Goal: Information Seeking & Learning: Learn about a topic

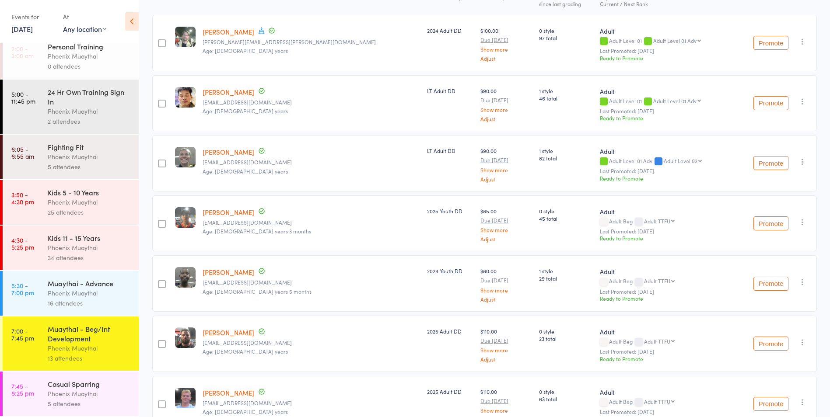
scroll to position [132, 0]
click at [86, 393] on div "Phoenix Muaythai" at bounding box center [90, 394] width 84 height 10
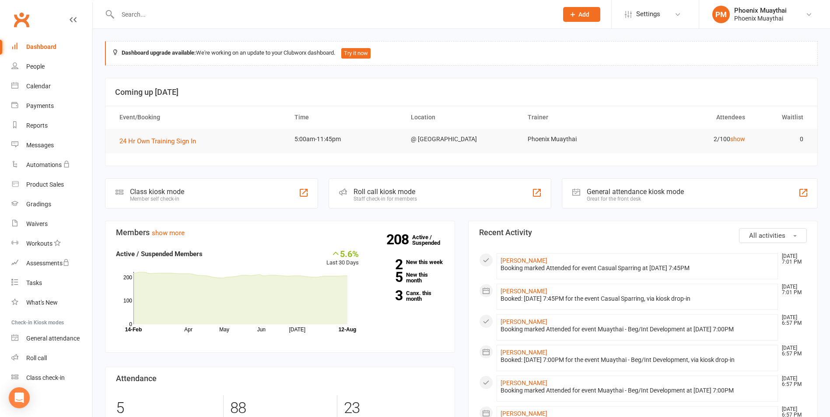
click at [139, 10] on input "text" at bounding box center [333, 14] width 437 height 12
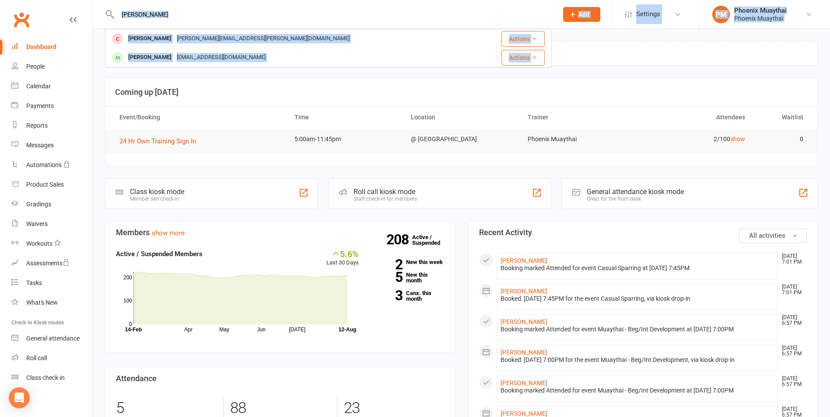
drag, startPoint x: 168, startPoint y: 7, endPoint x: 76, endPoint y: 11, distance: 92.0
click at [76, 2] on header "[PERSON_NAME] Maloney [EMAIL_ADDRESS][PERSON_NAME][DOMAIN_NAME] Actions [PERSON…" at bounding box center [415, 2] width 830 height 0
click at [155, 9] on input "[PERSON_NAME]" at bounding box center [333, 14] width 437 height 12
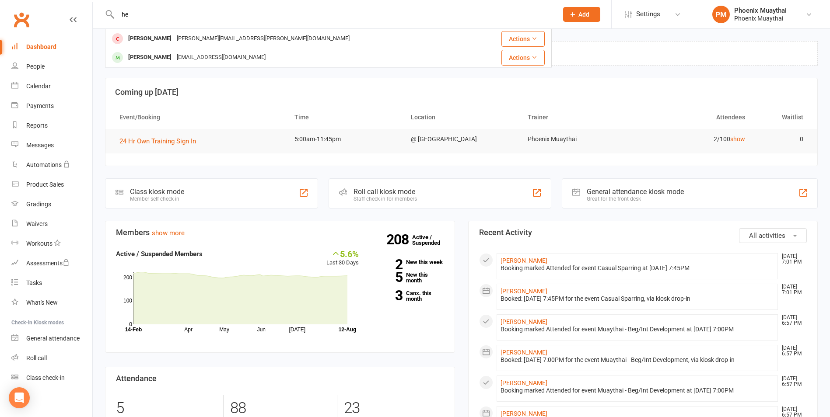
type input "h"
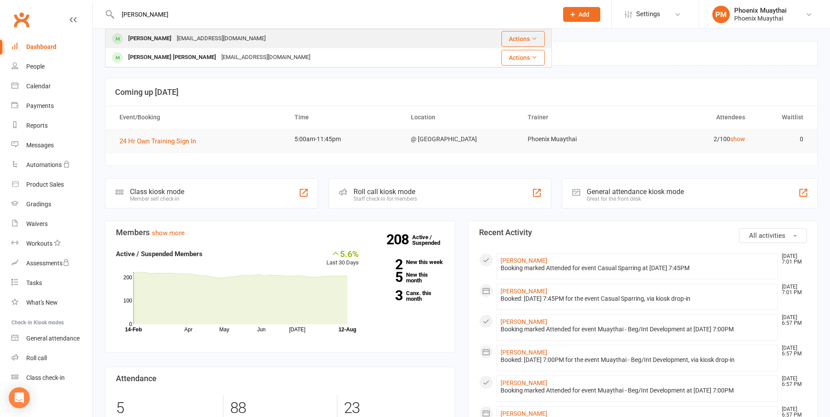
type input "[PERSON_NAME]"
click at [155, 34] on div "[PERSON_NAME]" at bounding box center [150, 38] width 49 height 13
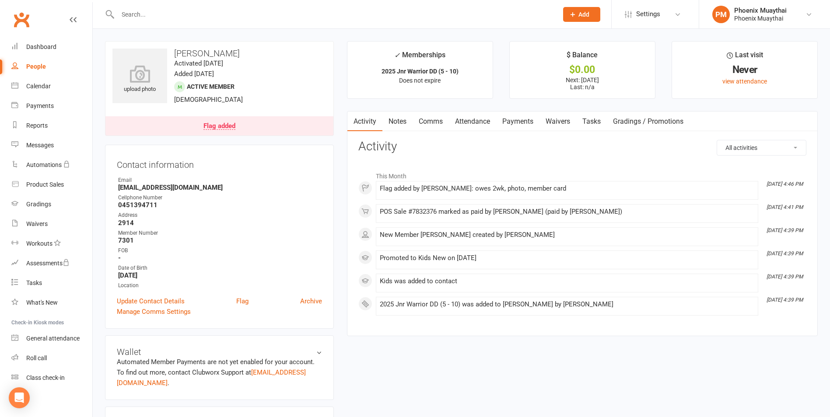
click at [442, 121] on link "Comms" at bounding box center [431, 122] width 36 height 20
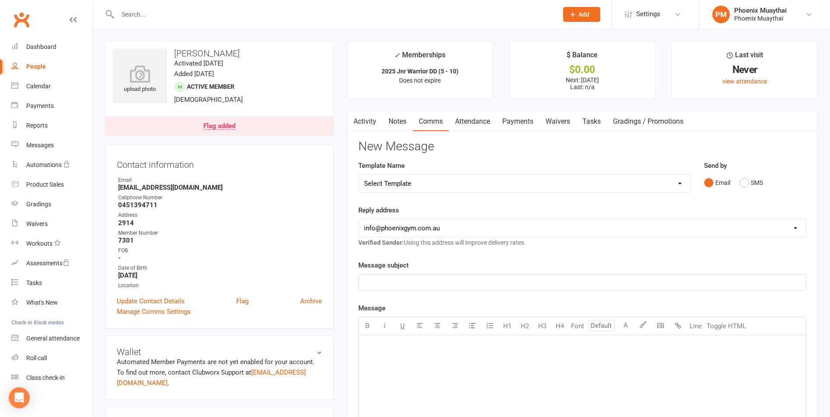
click at [423, 178] on select "Select Template [Email] Cancellation Confirmation - Member [Email] Cancellation…" at bounding box center [525, 184] width 332 height 18
select select "32"
click at [359, 175] on select "Select Template [Email] Cancellation Confirmation - Member [Email] Cancellation…" at bounding box center [525, 184] width 332 height 18
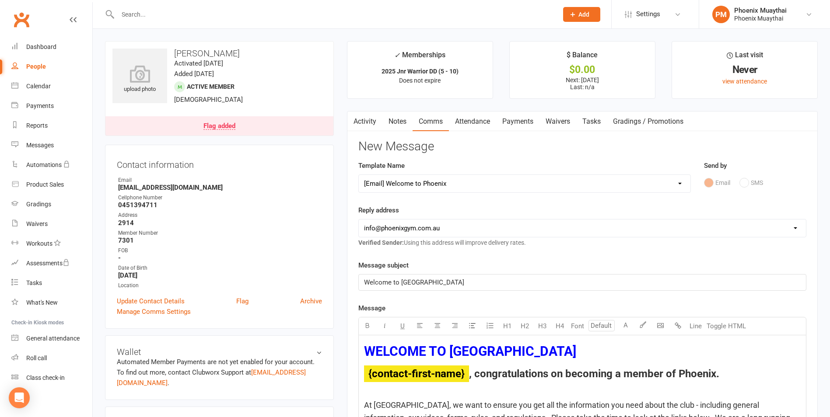
click at [364, 125] on link "Activity" at bounding box center [364, 122] width 35 height 20
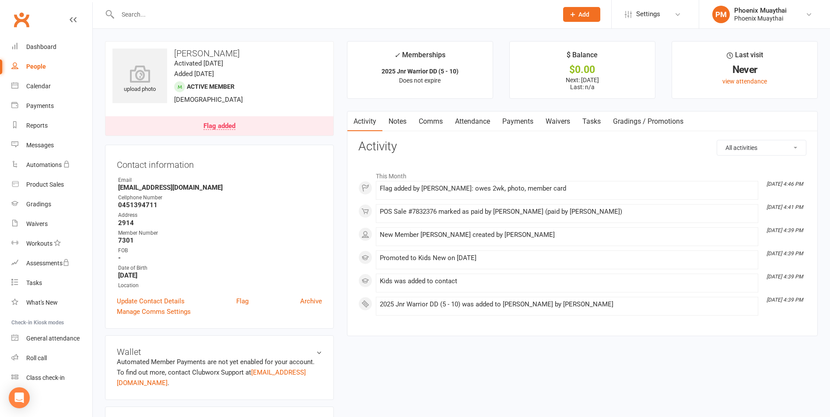
click at [430, 123] on link "Comms" at bounding box center [431, 122] width 36 height 20
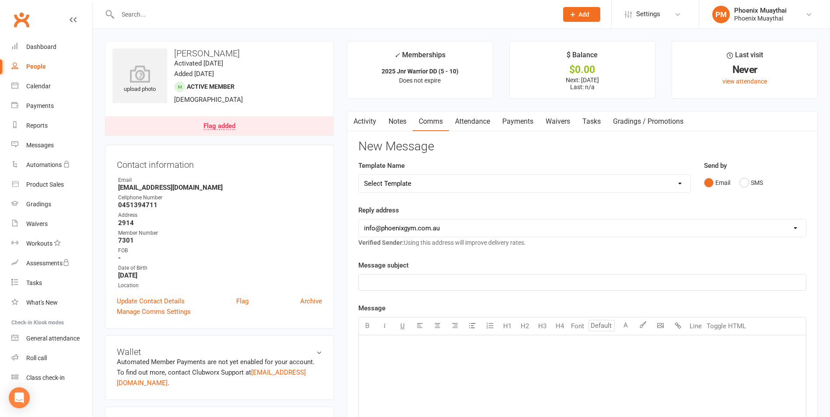
click at [414, 178] on select "Select Template [Email] Cancellation Confirmation - Member [Email] Cancellation…" at bounding box center [525, 184] width 332 height 18
select select "32"
click at [359, 175] on select "Select Template [Email] Cancellation Confirmation - Member [Email] Cancellation…" at bounding box center [525, 184] width 332 height 18
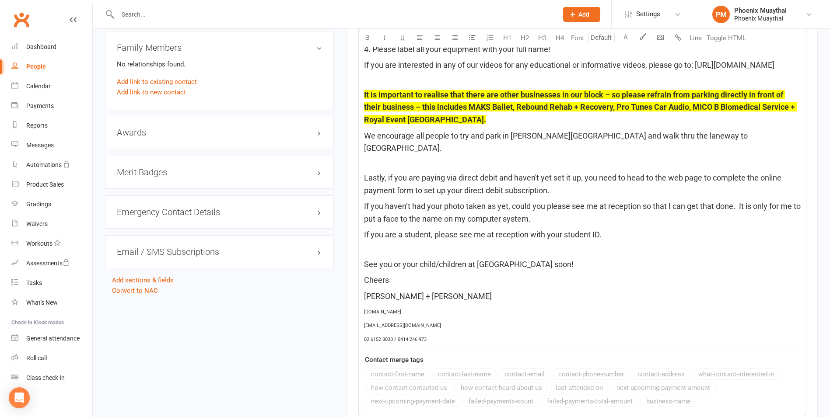
scroll to position [819, 0]
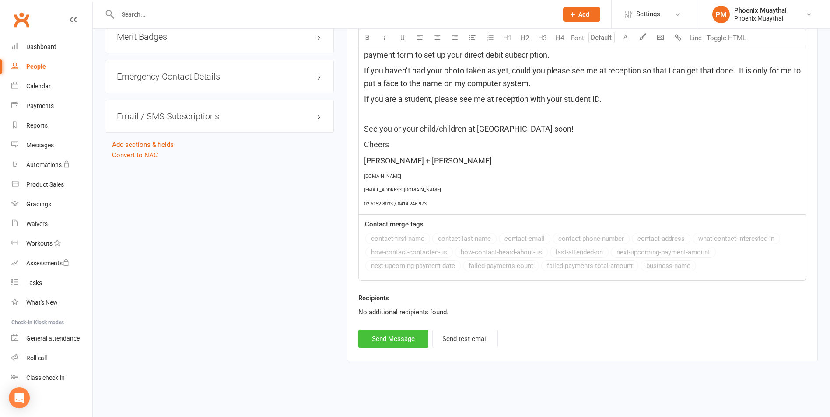
click at [402, 342] on button "Send Message" at bounding box center [393, 339] width 70 height 18
select select
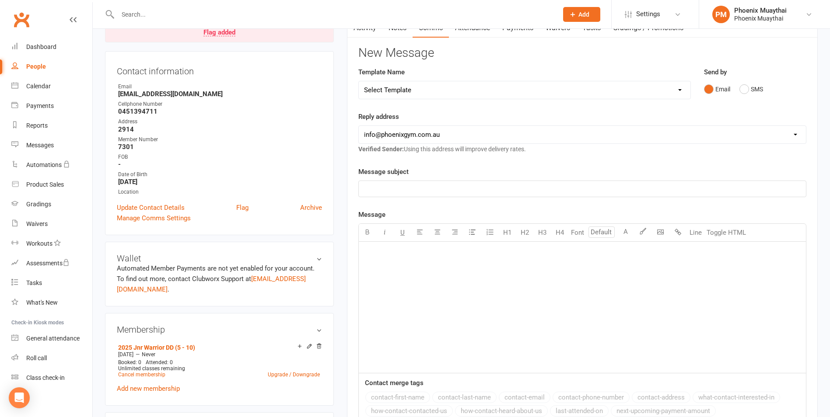
scroll to position [0, 0]
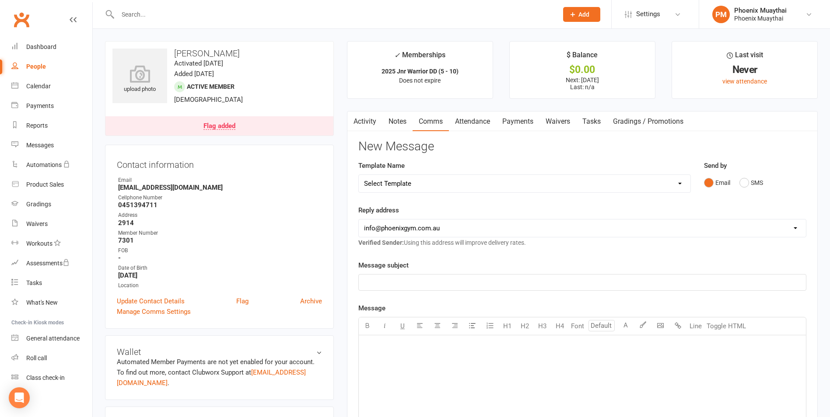
click at [237, 130] on link "Flag added" at bounding box center [219, 125] width 228 height 19
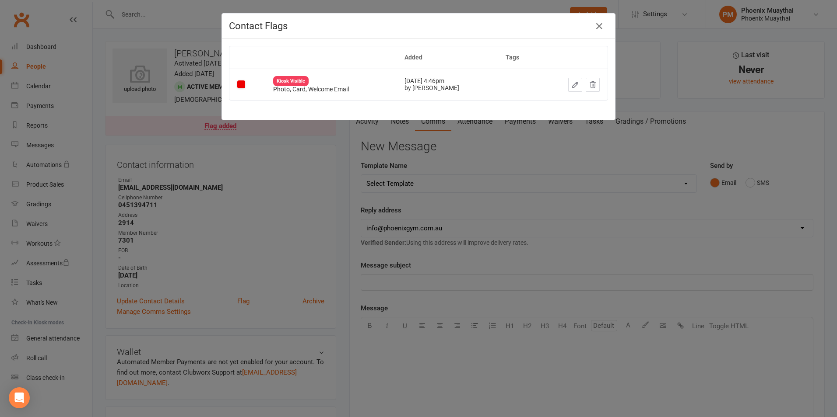
click at [573, 86] on icon "button" at bounding box center [575, 85] width 8 height 8
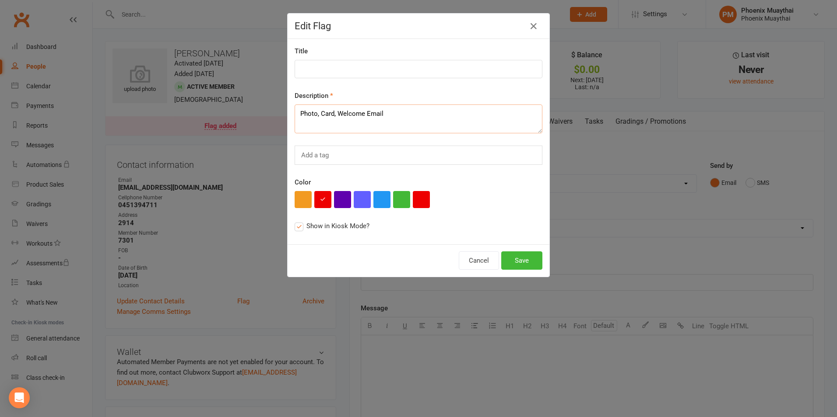
click at [397, 119] on textarea "Photo, Card, Welcome Email" at bounding box center [419, 119] width 248 height 29
type textarea "Photo, Card"
click at [527, 259] on button "Save" at bounding box center [521, 261] width 41 height 18
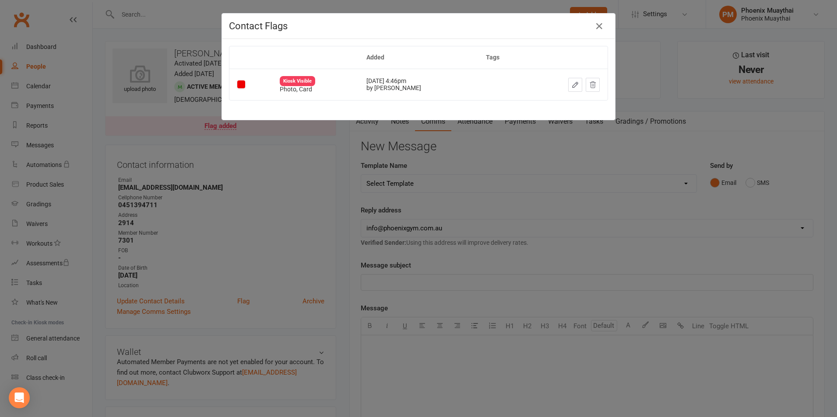
click at [392, 143] on div "Contact Flags Added Tags Kiosk Visible Photo, Card [DATE] 4:46pm by [PERSON_NAM…" at bounding box center [418, 208] width 837 height 417
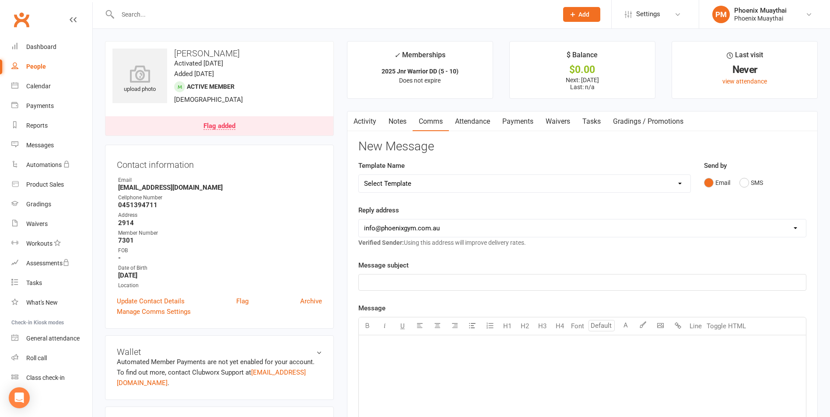
click at [363, 119] on link "Activity" at bounding box center [364, 122] width 35 height 20
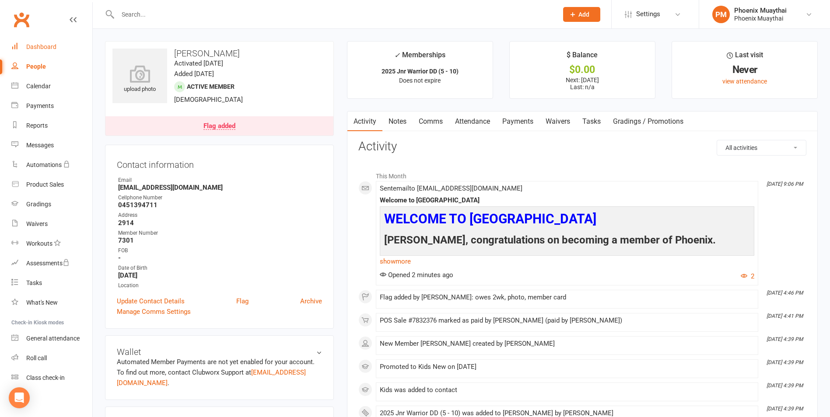
click at [42, 47] on div "Dashboard" at bounding box center [41, 46] width 30 height 7
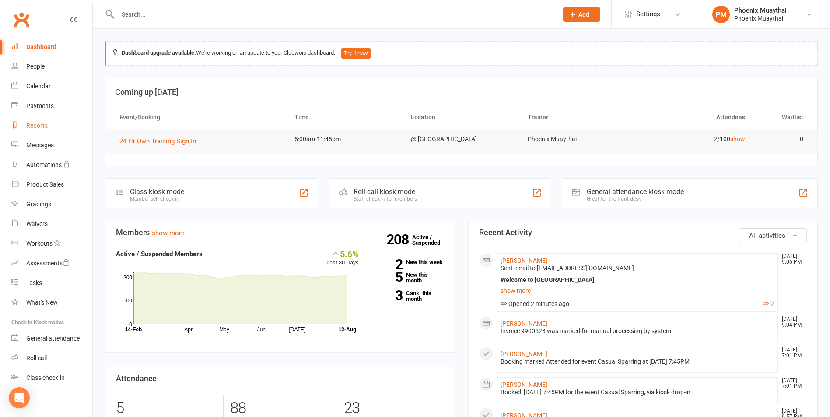
click at [28, 120] on link "Reports" at bounding box center [51, 126] width 81 height 20
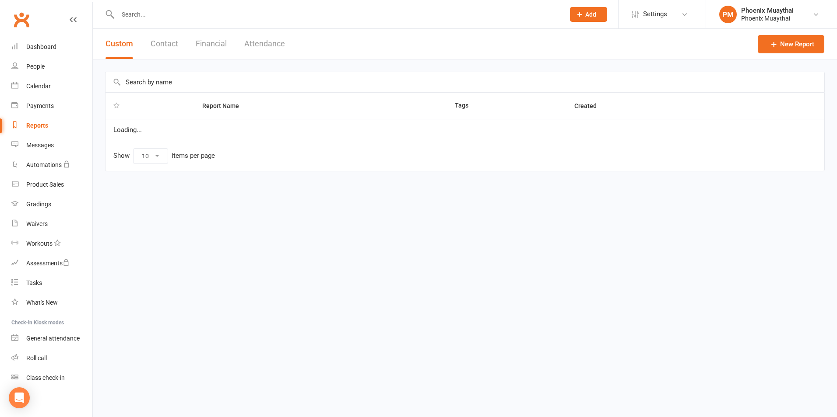
select select "100"
click at [207, 45] on button "Financial" at bounding box center [211, 44] width 31 height 30
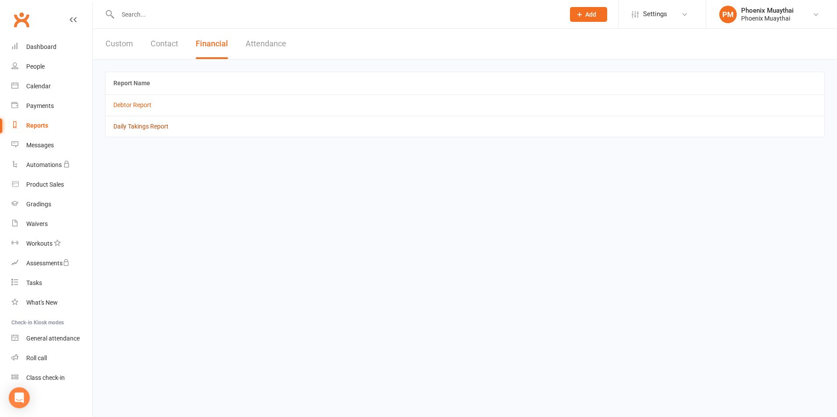
click at [153, 125] on link "Daily Takings Report" at bounding box center [140, 126] width 55 height 7
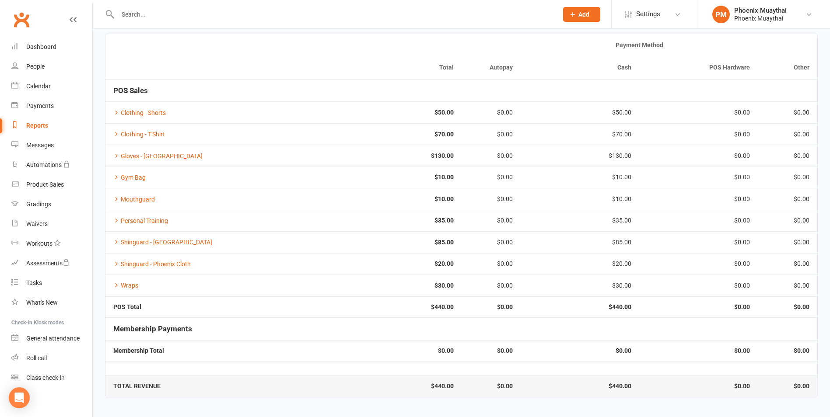
scroll to position [64, 0]
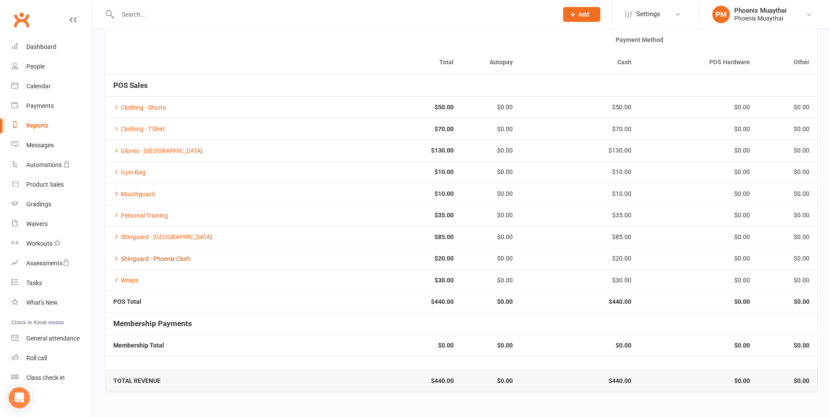
click at [119, 259] on link "Shinguard - Phoenix Cloth" at bounding box center [151, 259] width 77 height 7
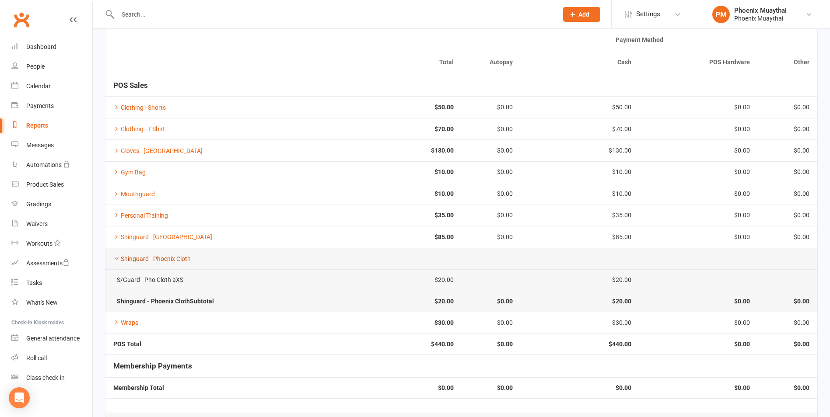
click at [116, 257] on icon at bounding box center [116, 259] width 6 height 6
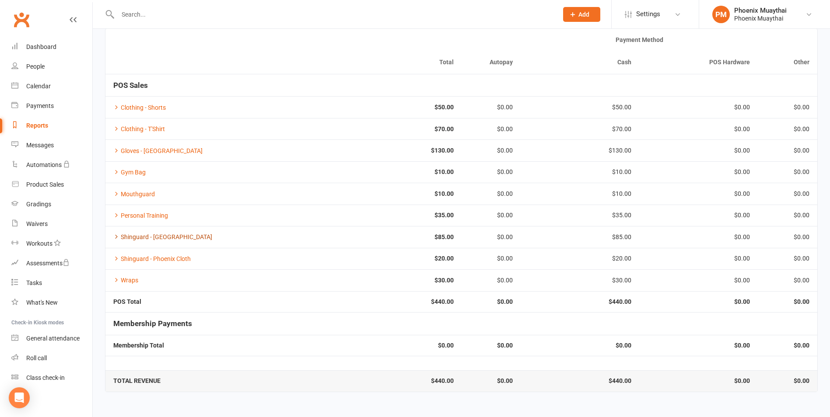
click at [116, 238] on icon at bounding box center [116, 237] width 6 height 6
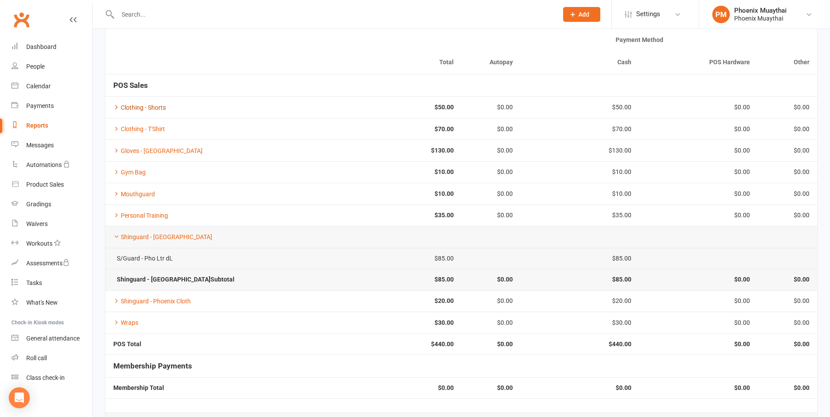
click at [114, 105] on icon at bounding box center [116, 107] width 6 height 6
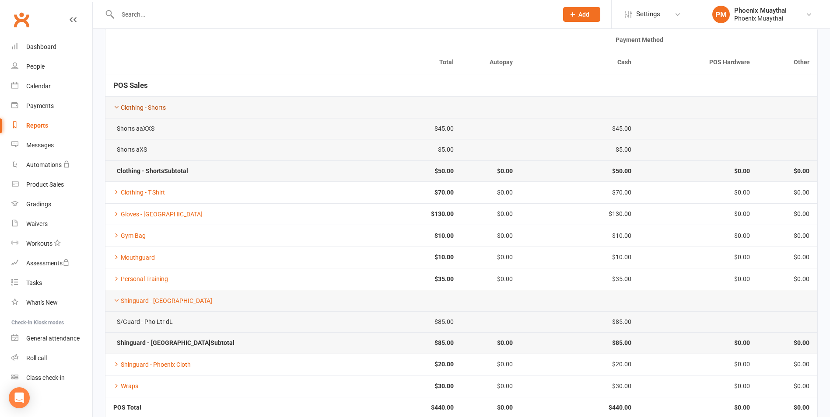
click at [116, 107] on icon at bounding box center [116, 107] width 6 height 6
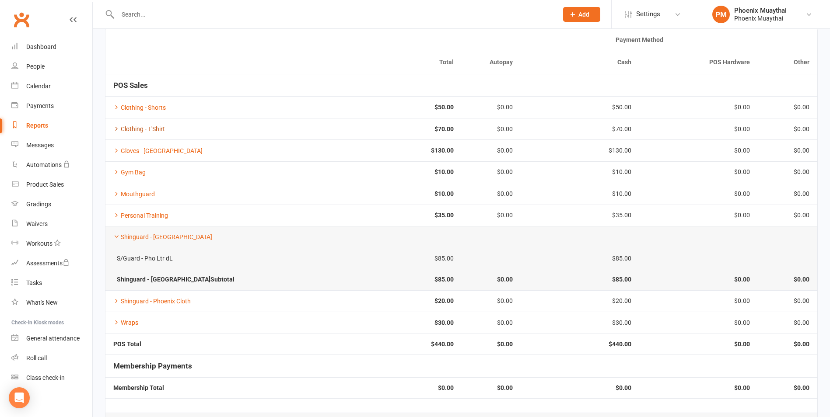
click at [115, 126] on icon at bounding box center [116, 129] width 6 height 6
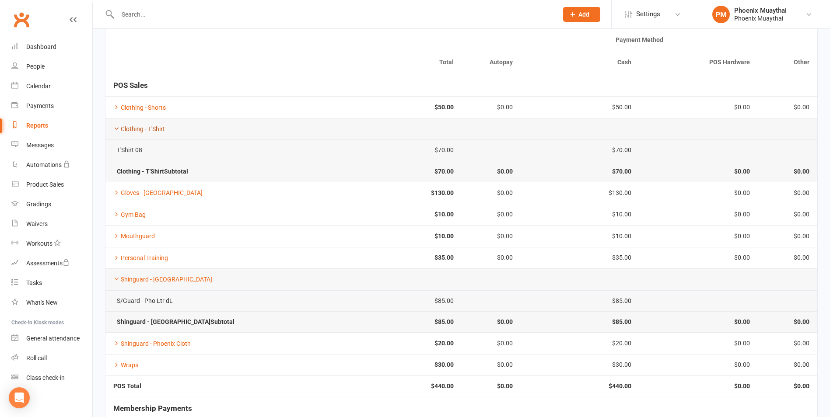
click at [115, 126] on icon at bounding box center [116, 129] width 6 height 6
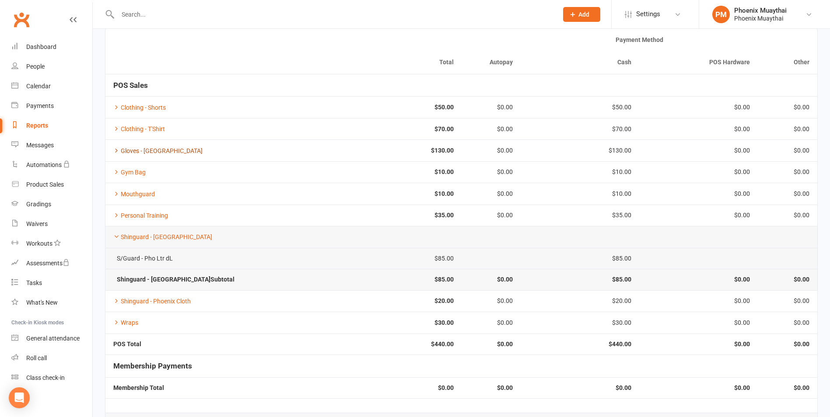
click at [116, 148] on icon at bounding box center [116, 150] width 6 height 6
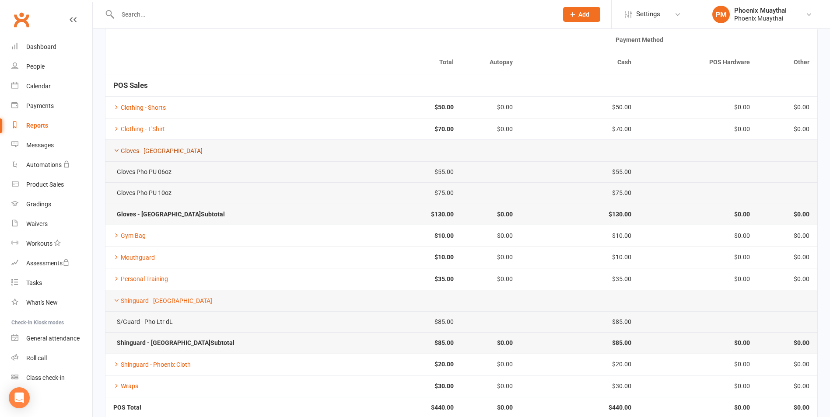
click at [116, 148] on icon at bounding box center [116, 150] width 6 height 6
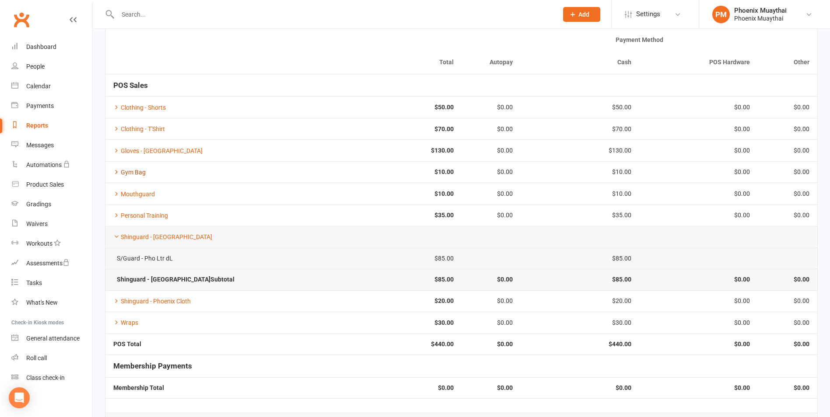
click at [117, 171] on icon at bounding box center [116, 172] width 6 height 6
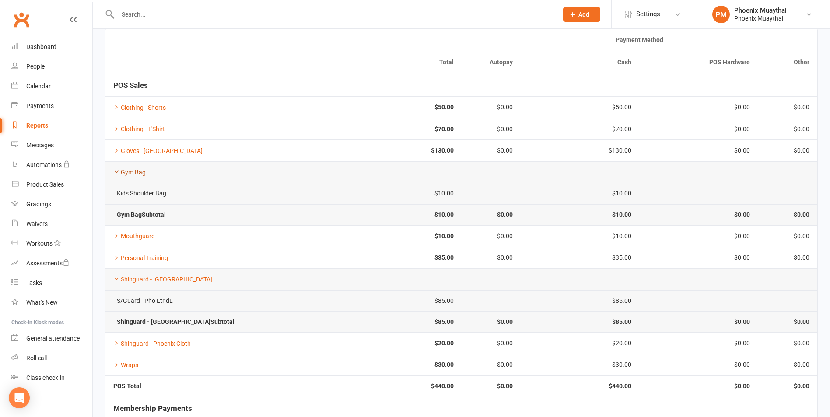
click at [117, 171] on icon at bounding box center [116, 172] width 6 height 6
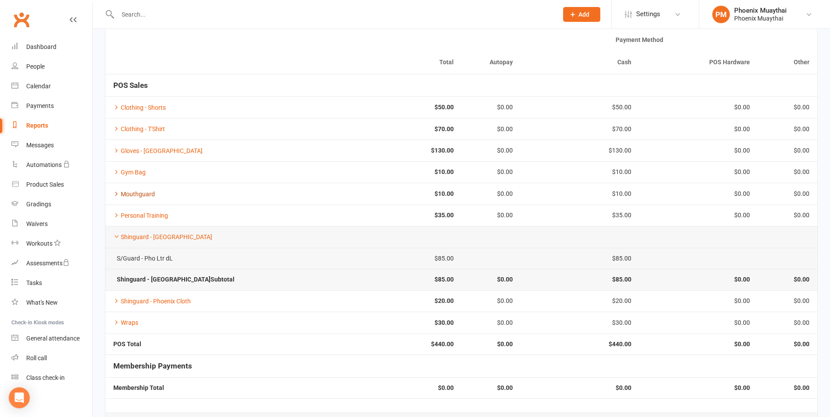
click at [116, 192] on icon at bounding box center [116, 194] width 6 height 6
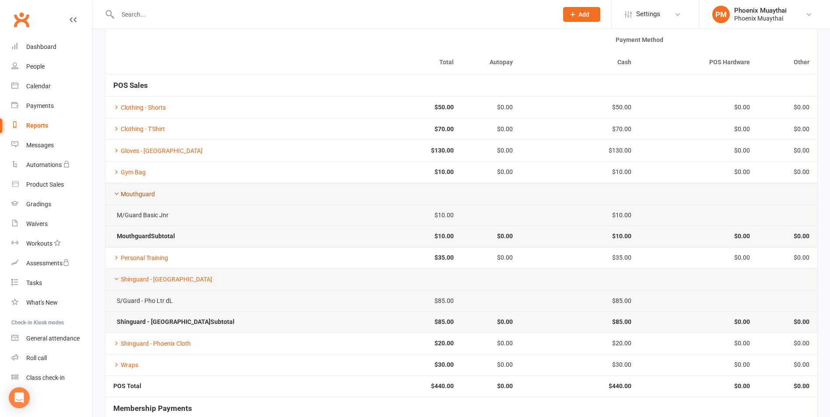
click at [116, 192] on icon at bounding box center [116, 194] width 6 height 6
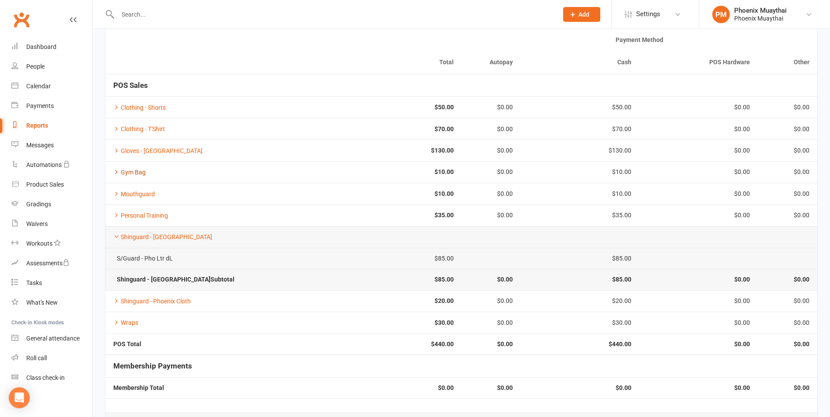
click at [117, 171] on icon at bounding box center [116, 172] width 6 height 6
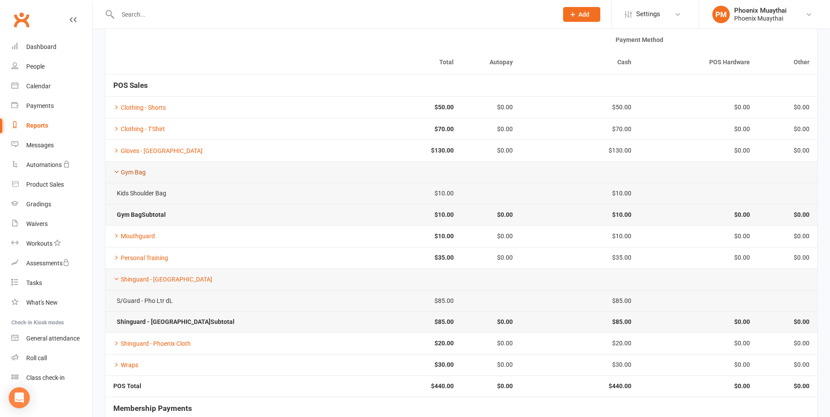
click at [117, 171] on icon at bounding box center [116, 172] width 6 height 6
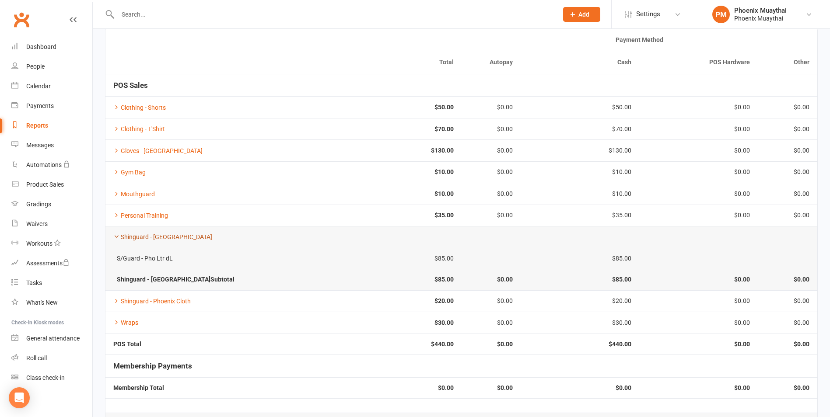
click at [114, 237] on icon at bounding box center [116, 237] width 6 height 6
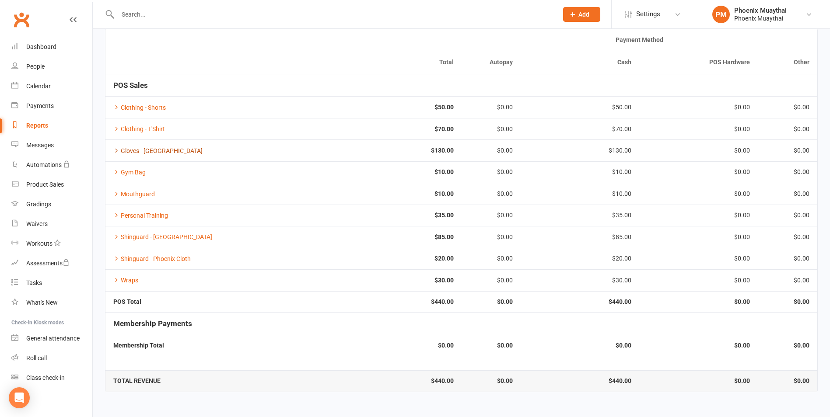
click at [116, 149] on icon at bounding box center [116, 150] width 6 height 6
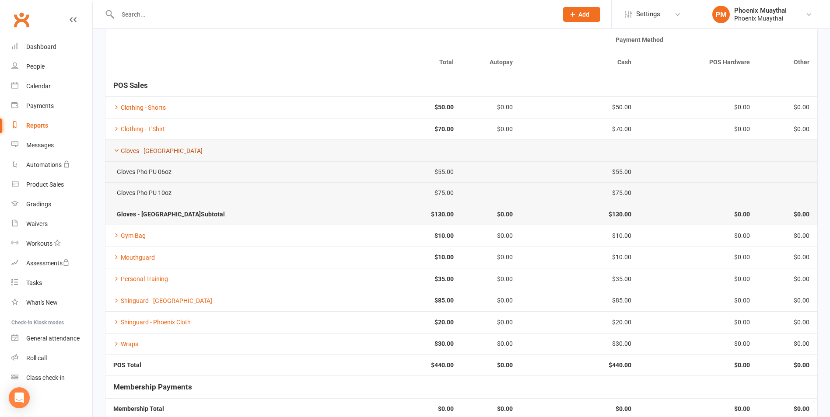
click at [116, 149] on icon at bounding box center [116, 150] width 6 height 6
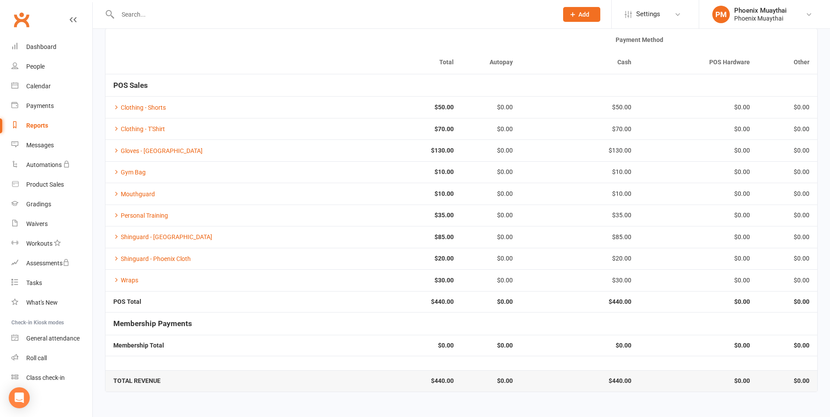
click at [144, 17] on input "text" at bounding box center [333, 14] width 437 height 12
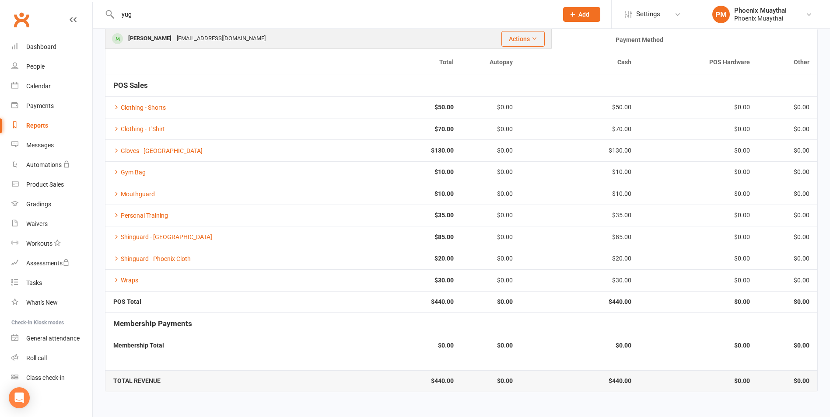
type input "yug"
click at [154, 43] on div "[PERSON_NAME]" at bounding box center [150, 38] width 49 height 13
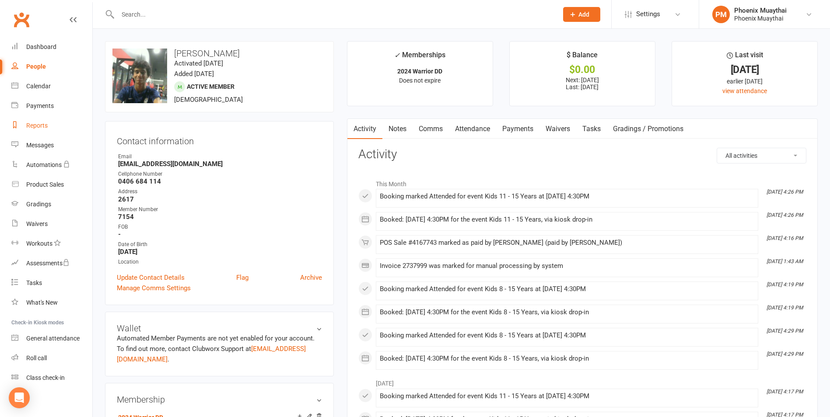
click at [46, 129] on link "Reports" at bounding box center [51, 126] width 81 height 20
select select "100"
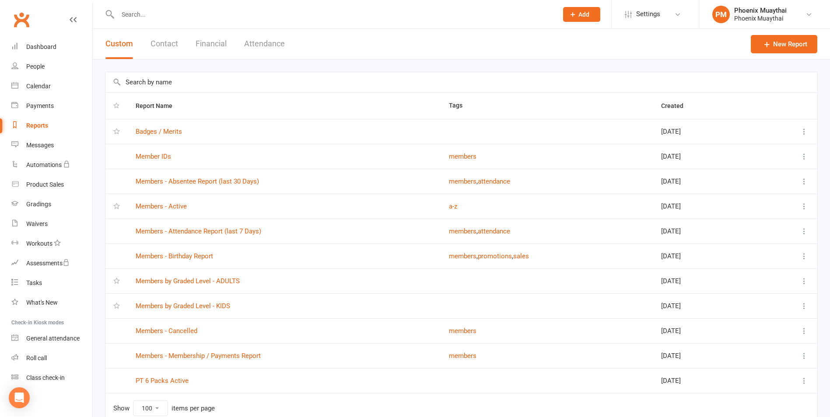
click at [165, 39] on button "Contact" at bounding box center [165, 44] width 28 height 30
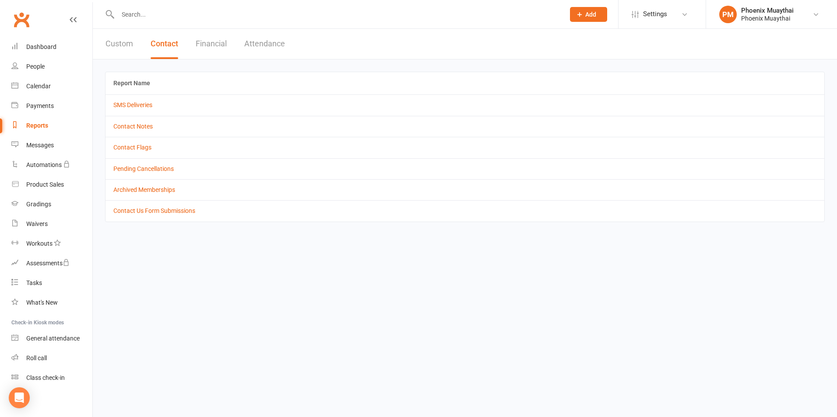
click at [138, 142] on td "Contact Flags" at bounding box center [464, 147] width 719 height 21
click at [147, 150] on link "Contact Flags" at bounding box center [132, 147] width 38 height 7
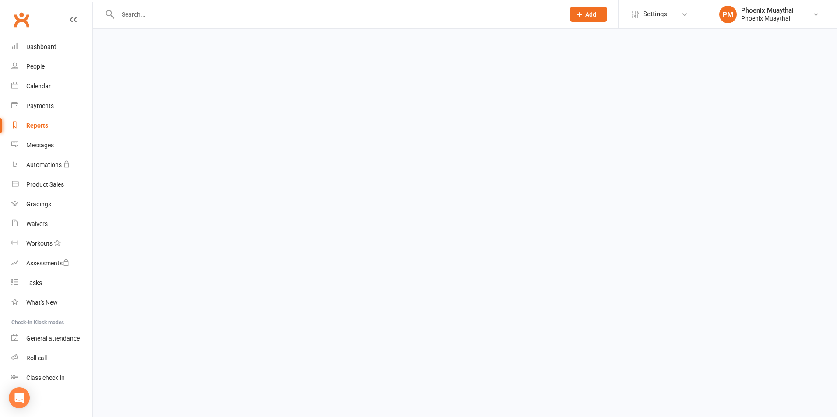
select select "active_only"
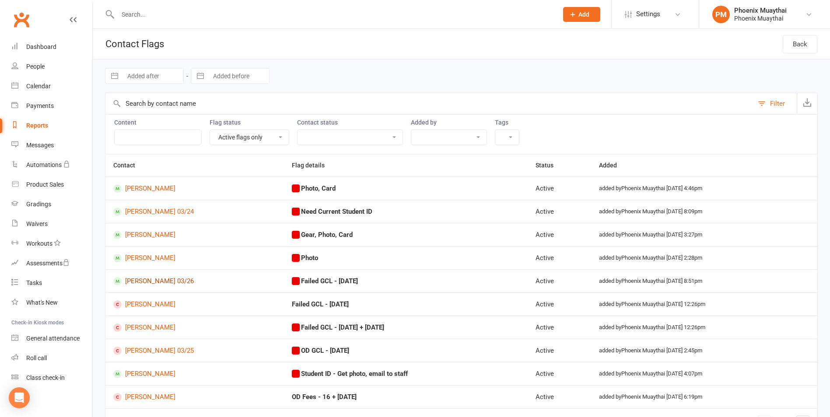
click at [192, 282] on link "[PERSON_NAME] 03/26" at bounding box center [194, 281] width 163 height 8
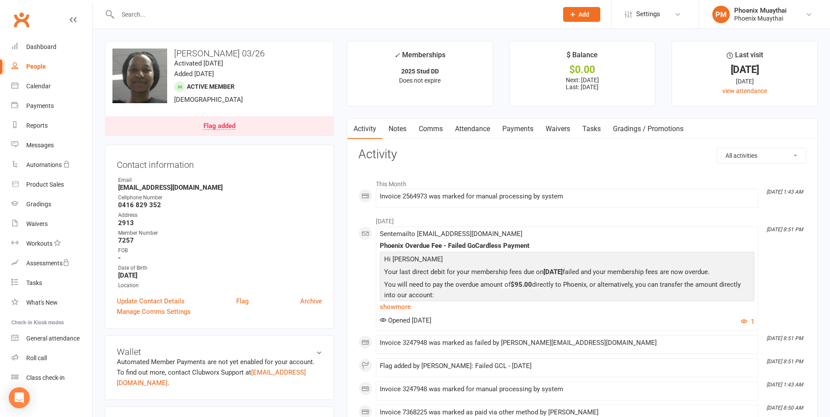
select select "active_only"
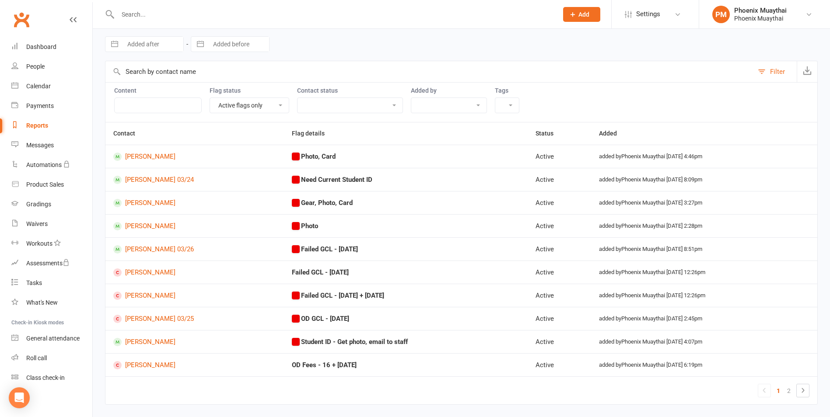
scroll to position [44, 0]
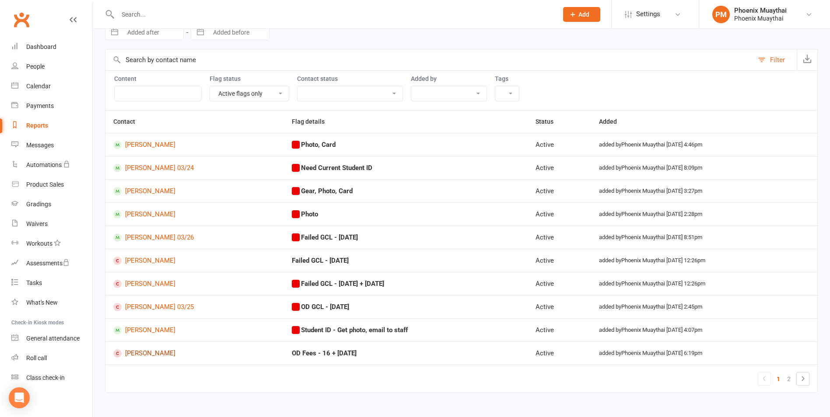
click at [166, 351] on link "[PERSON_NAME]" at bounding box center [194, 354] width 163 height 8
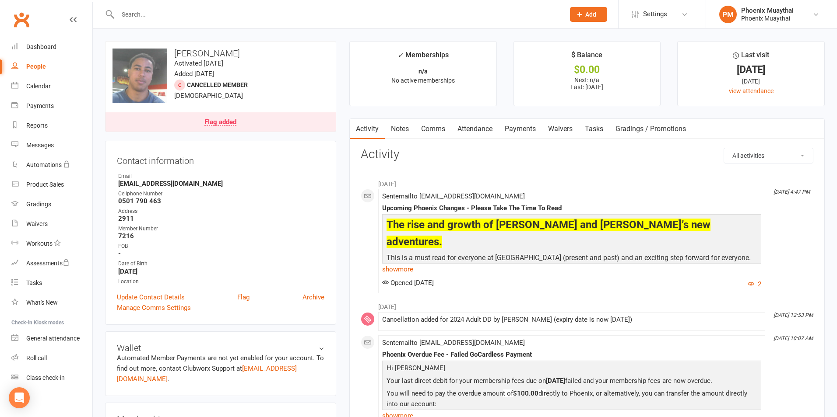
select select "active_only"
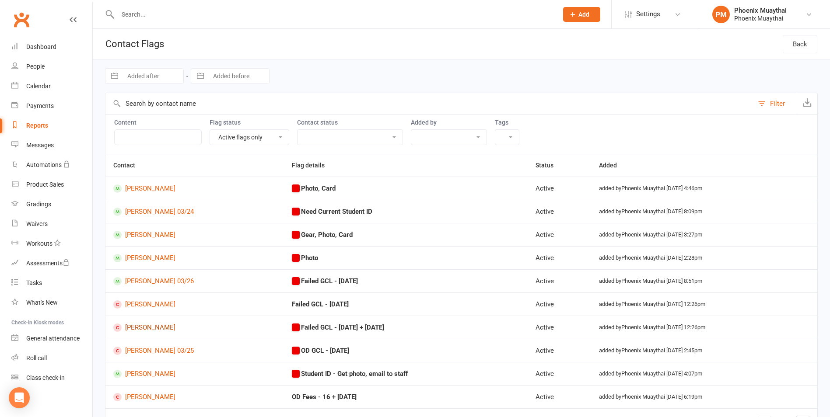
click at [146, 330] on link "[PERSON_NAME]" at bounding box center [194, 328] width 163 height 8
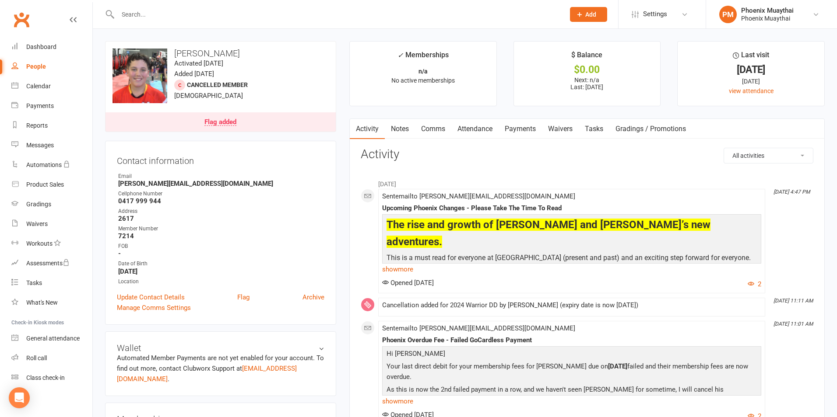
select select "active_only"
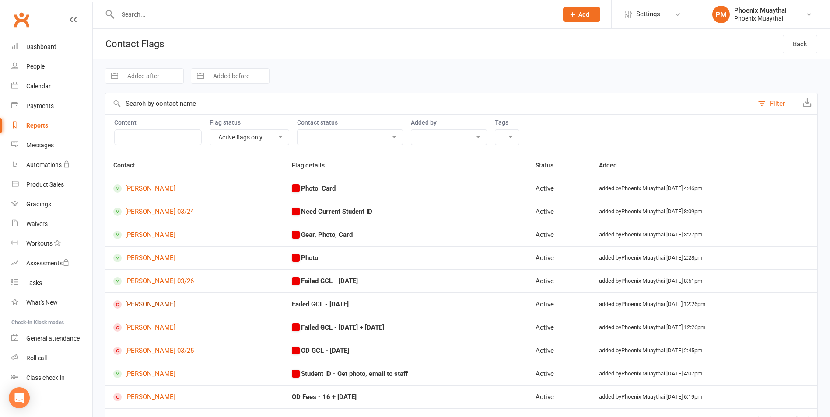
click at [147, 305] on link "[PERSON_NAME]" at bounding box center [194, 305] width 163 height 8
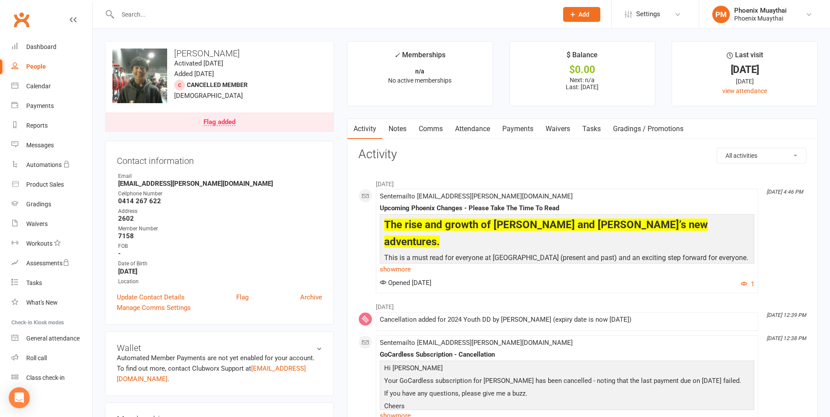
select select "active_only"
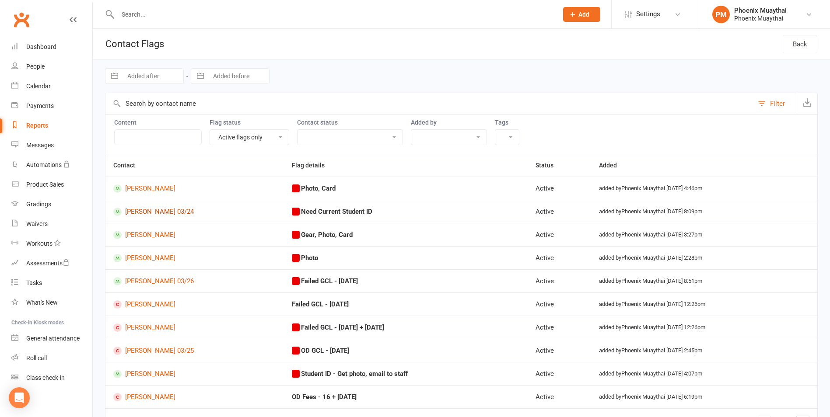
click at [162, 214] on link "[PERSON_NAME] 03/24" at bounding box center [194, 212] width 163 height 8
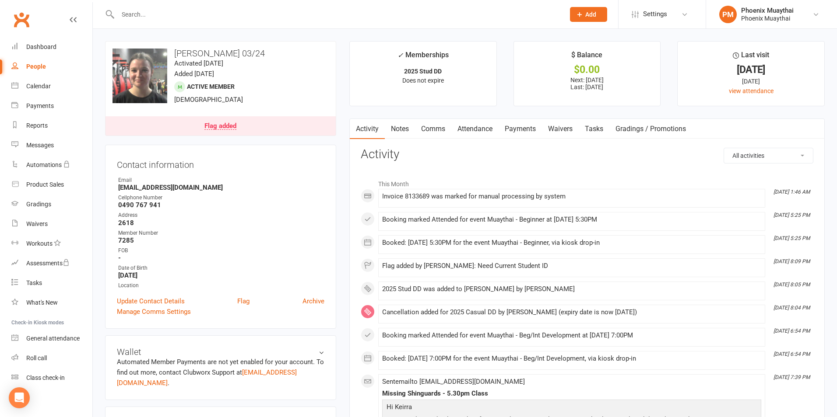
select select "active_only"
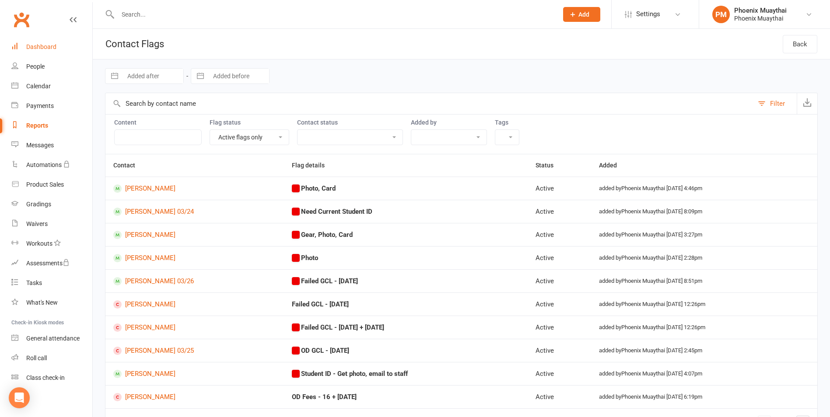
click at [32, 38] on link "Dashboard" at bounding box center [51, 47] width 81 height 20
